Goal: Task Accomplishment & Management: Manage account settings

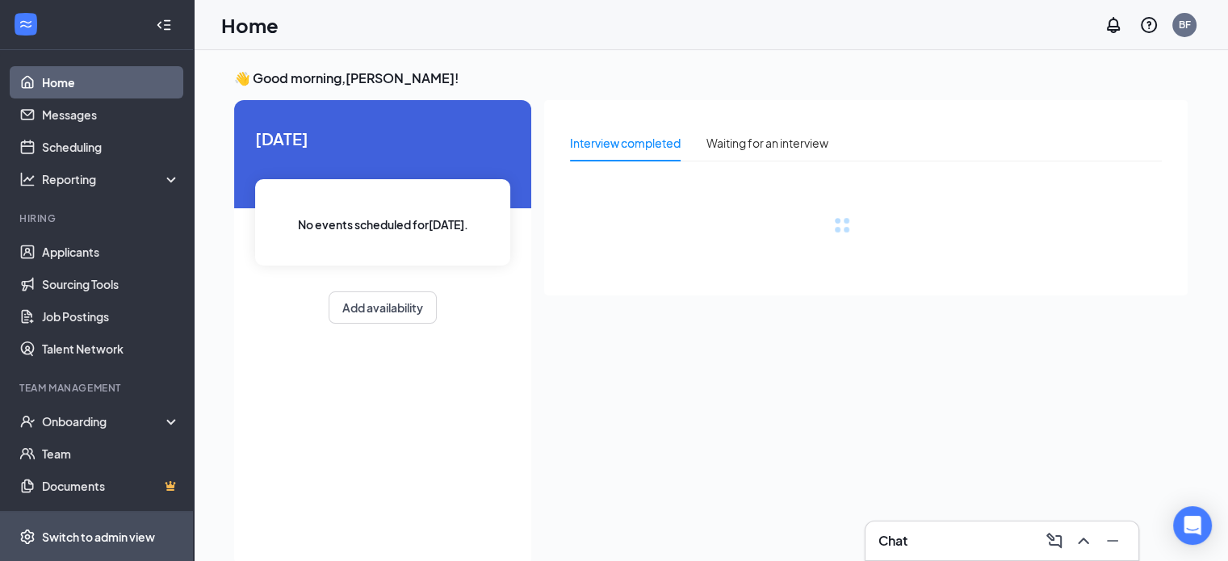
scroll to position [103, 0]
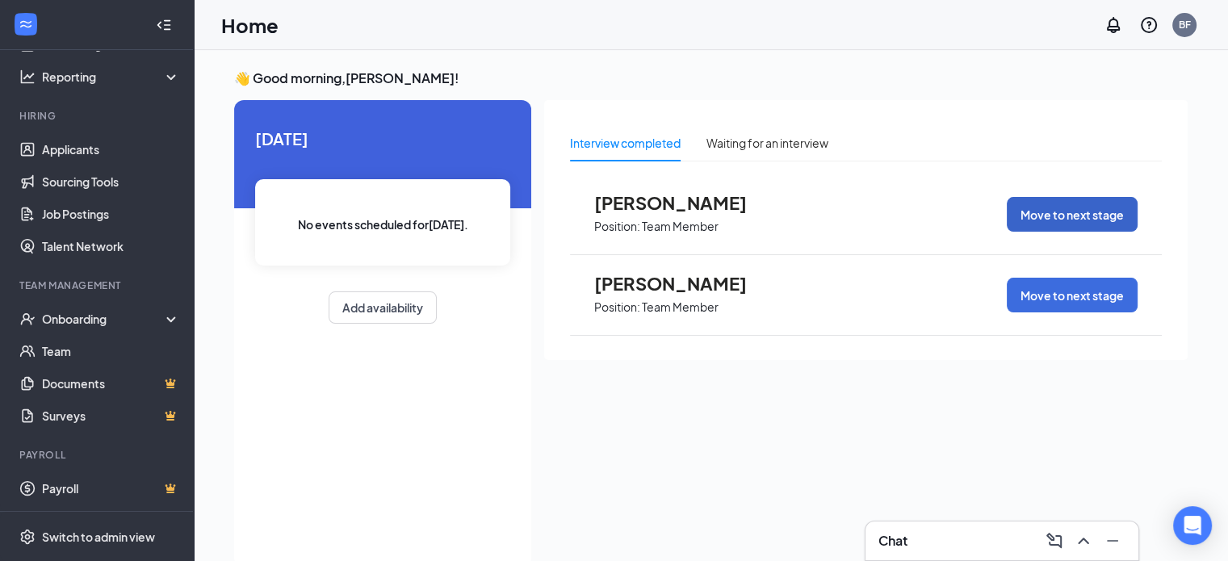
drag, startPoint x: 1077, startPoint y: 214, endPoint x: 1014, endPoint y: 157, distance: 84.6
click at [1014, 157] on div "Interview completed Waiting for an interview [PERSON_NAME] Position: Team Membe…" at bounding box center [865, 230] width 643 height 260
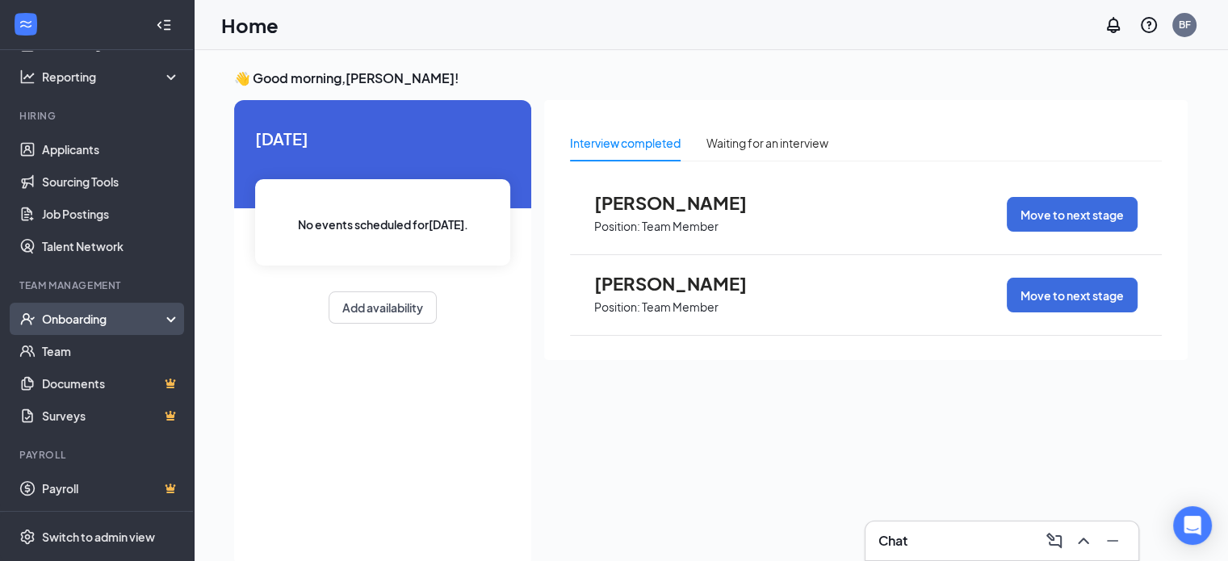
click at [72, 318] on div "Onboarding" at bounding box center [104, 319] width 124 height 16
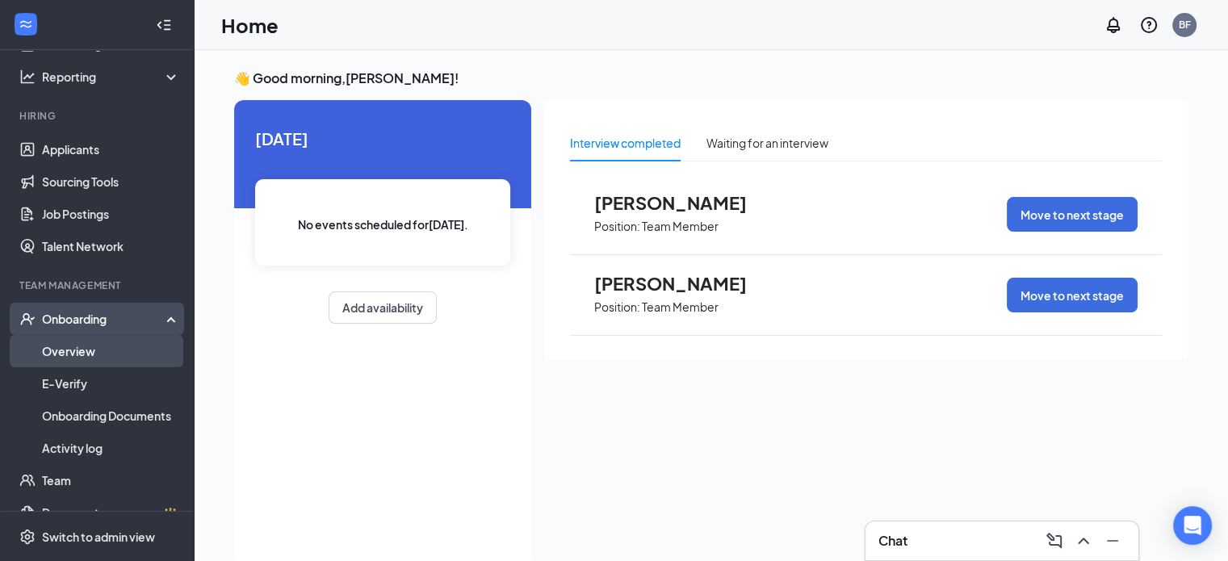
click at [74, 347] on link "Overview" at bounding box center [111, 351] width 138 height 32
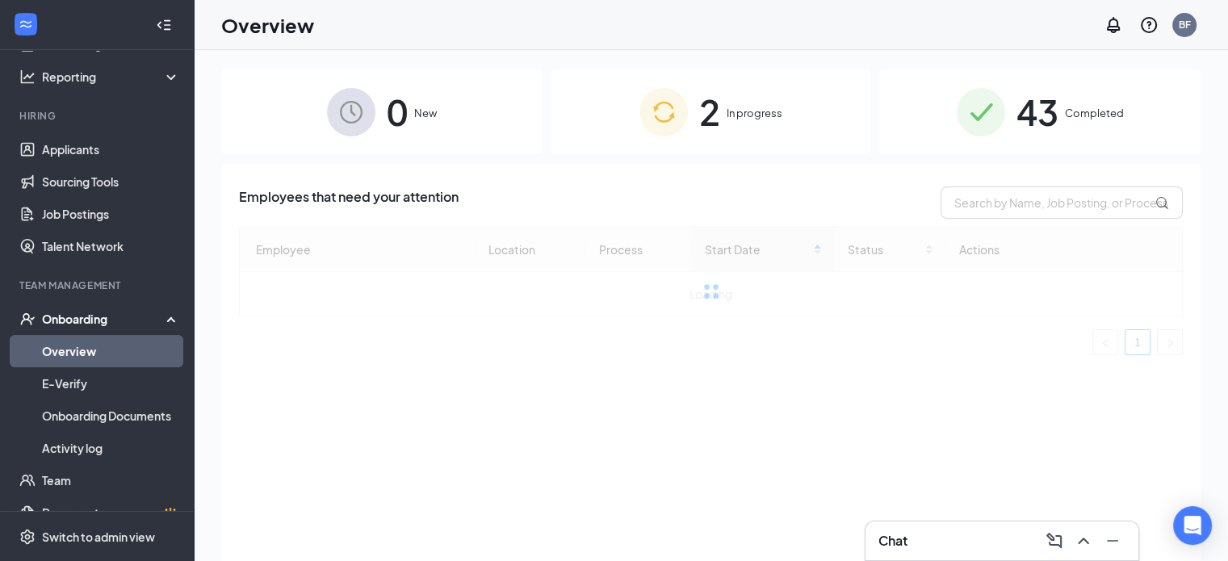
click at [742, 121] on span "In progress" at bounding box center [755, 113] width 56 height 16
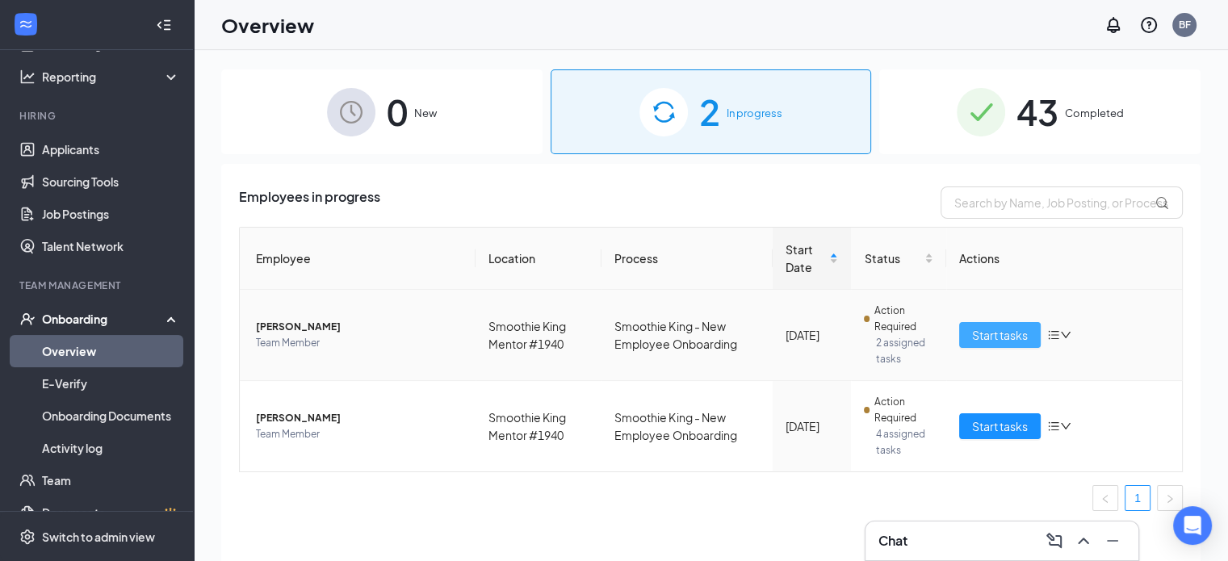
click at [1011, 338] on span "Start tasks" at bounding box center [1000, 335] width 56 height 18
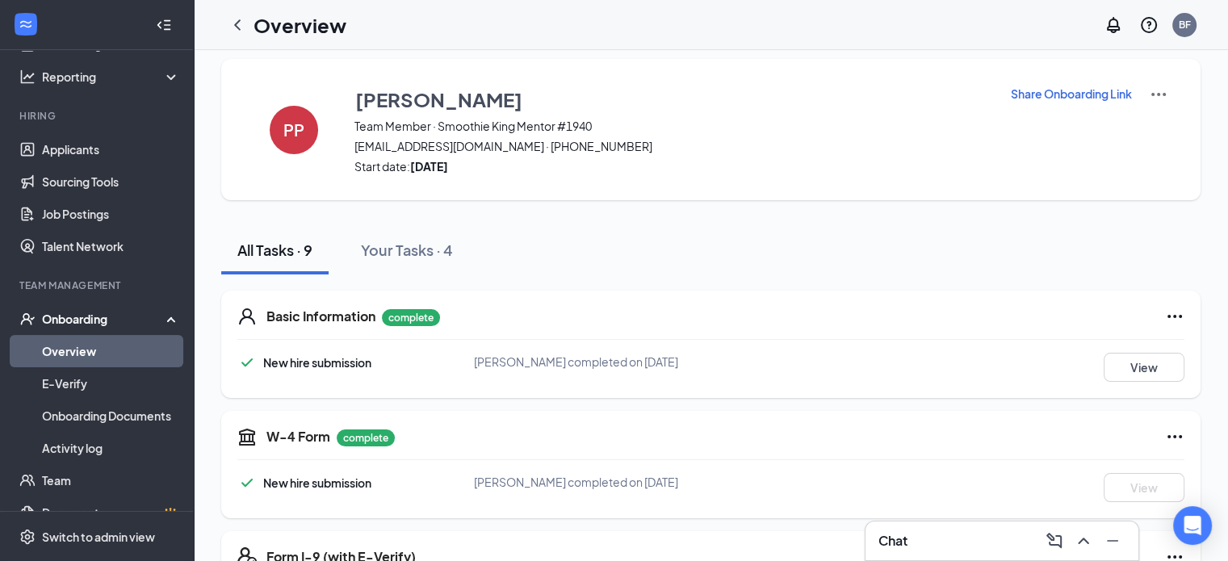
scroll to position [10, 0]
click at [241, 22] on icon "ChevronLeft" at bounding box center [237, 24] width 19 height 19
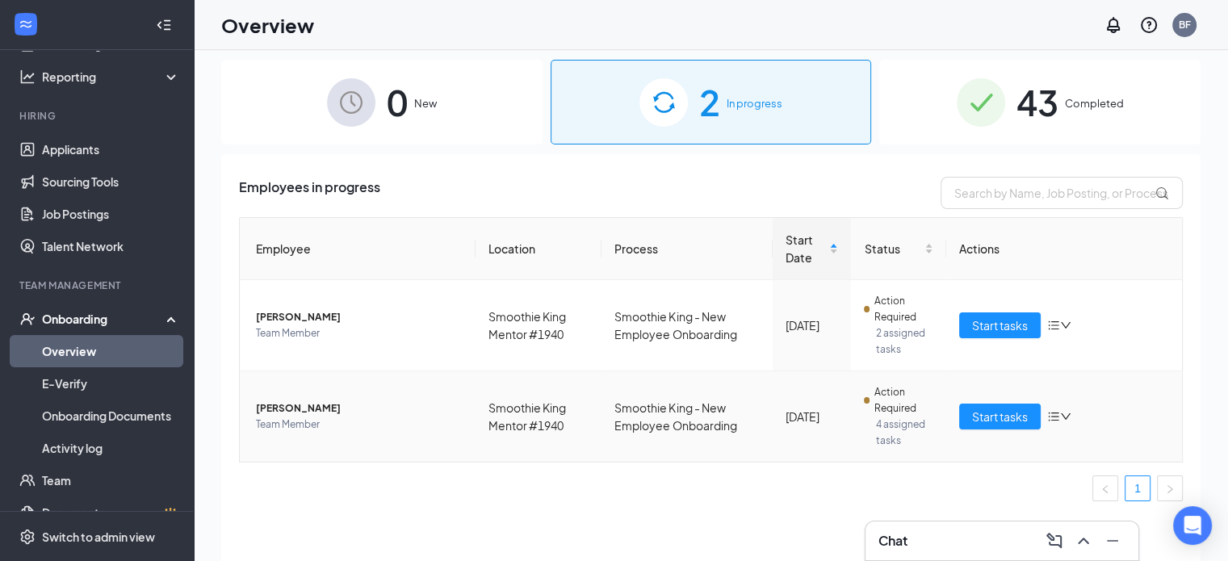
click at [289, 409] on span "[PERSON_NAME]" at bounding box center [359, 408] width 207 height 16
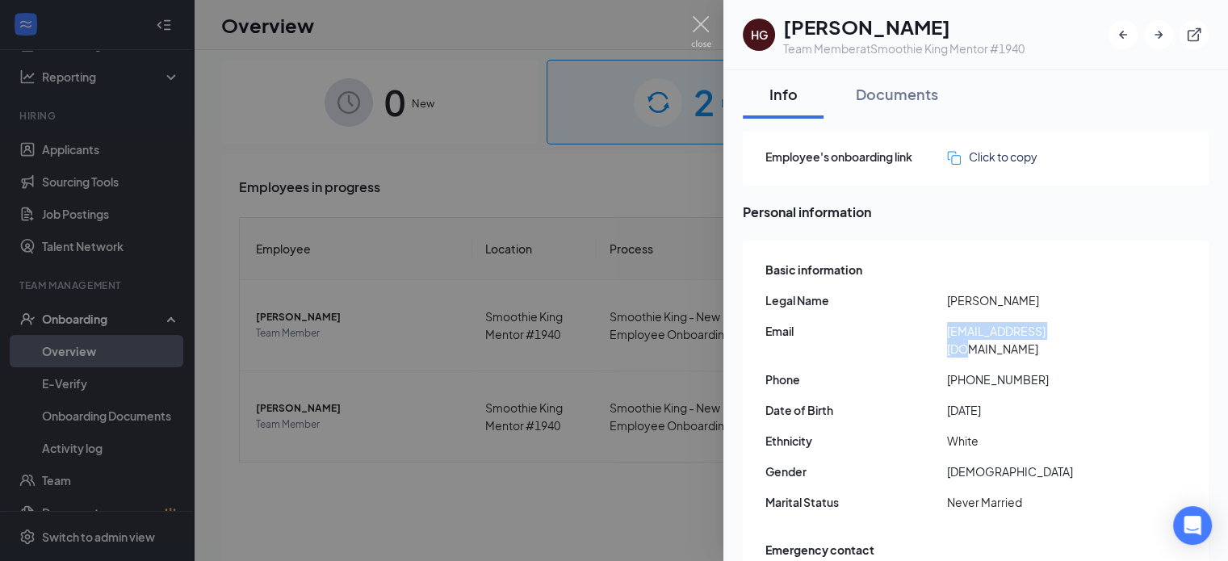
drag, startPoint x: 1058, startPoint y: 329, endPoint x: 949, endPoint y: 334, distance: 109.1
click at [949, 334] on span "[EMAIL_ADDRESS][DOMAIN_NAME]" at bounding box center [1038, 340] width 182 height 36
copy span "[EMAIL_ADDRESS][DOMAIN_NAME]"
drag, startPoint x: 1031, startPoint y: 362, endPoint x: 953, endPoint y: 368, distance: 78.6
click at [953, 371] on span "[PHONE_NUMBER]" at bounding box center [1038, 380] width 182 height 18
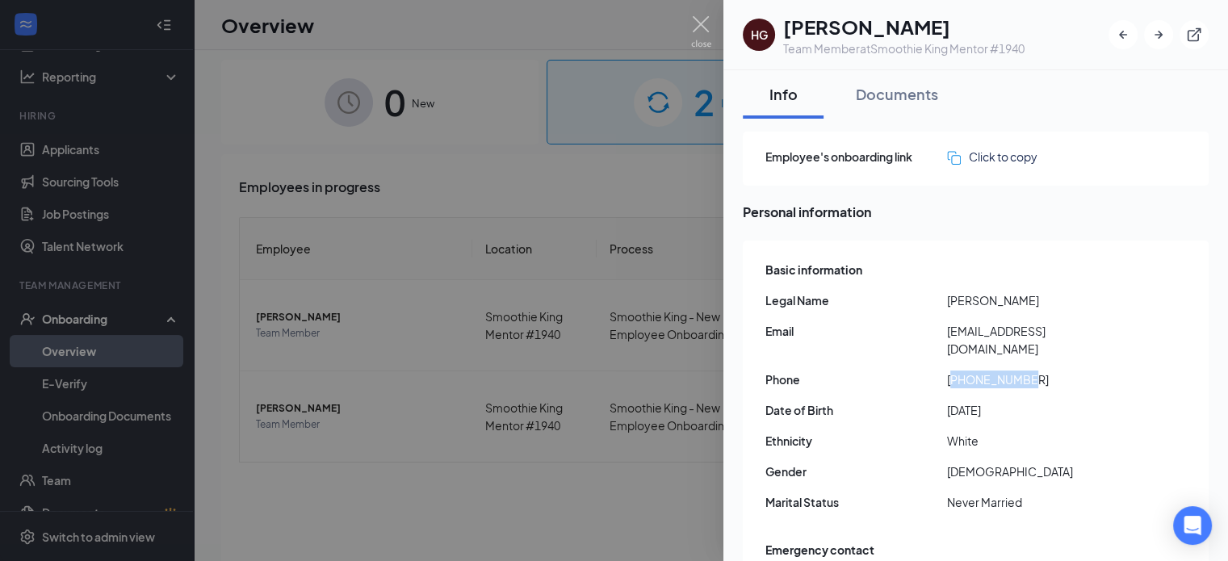
copy span "12162193523"
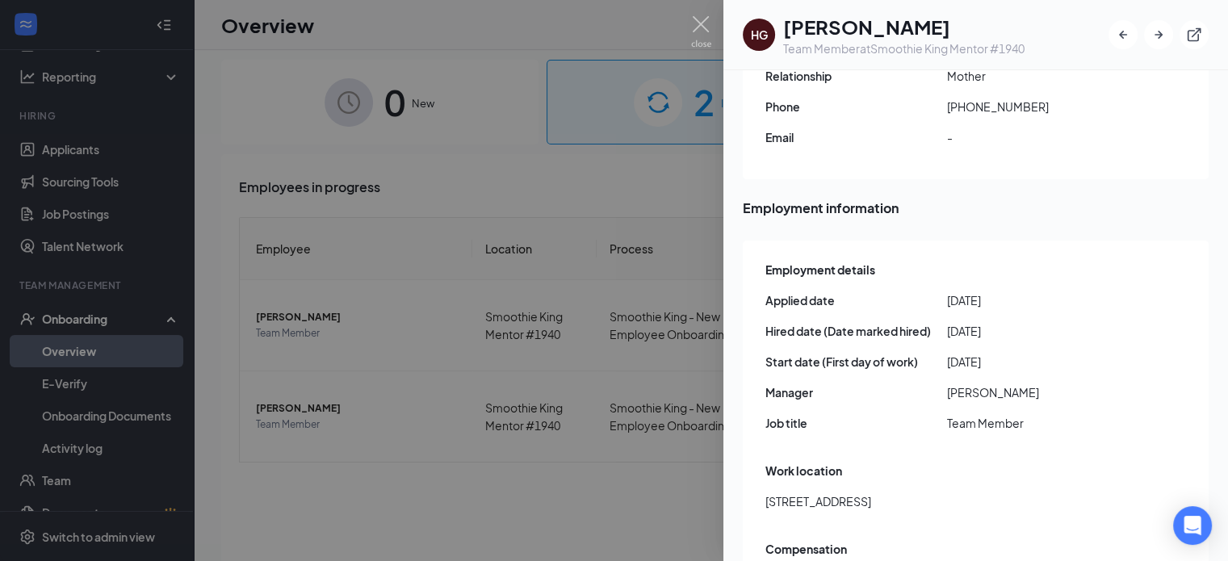
scroll to position [791, 0]
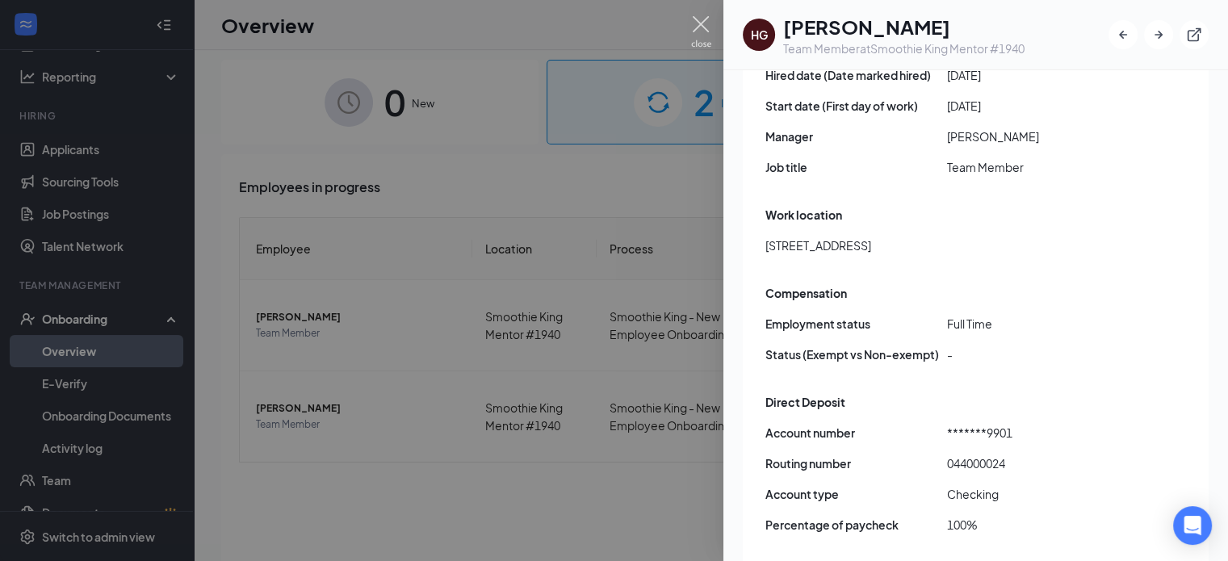
click at [696, 24] on img at bounding box center [701, 31] width 20 height 31
